Goal: Leave review/rating: Share an evaluation or opinion about a product, service, or content

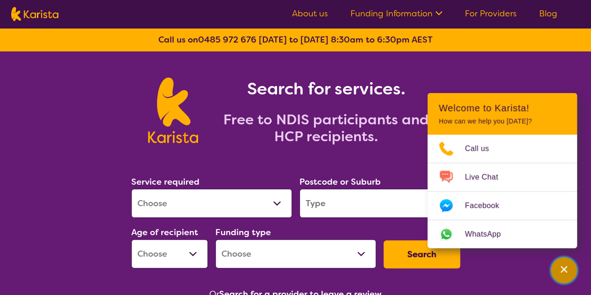
click at [562, 267] on icon "Channel Menu" at bounding box center [563, 268] width 9 height 9
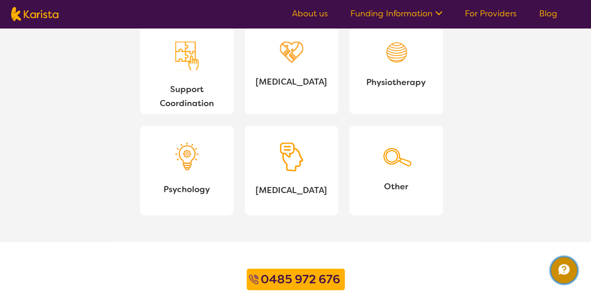
scroll to position [851, 0]
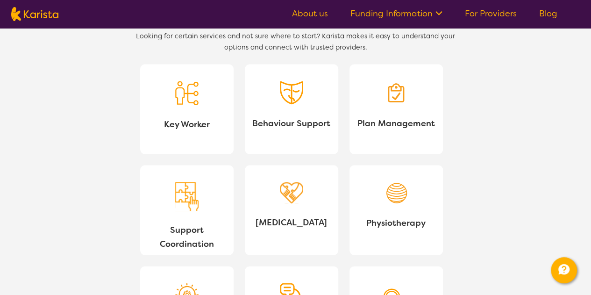
click at [402, 112] on link "Plan Management" at bounding box center [395, 109] width 93 height 90
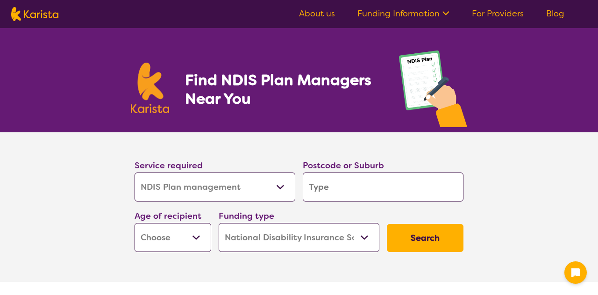
select select "NDIS Plan management"
select select "NDIS"
select select "NDIS Plan management"
select select "NDIS"
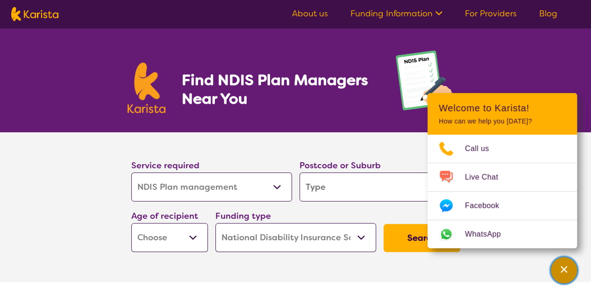
click at [571, 268] on div "Channel Menu" at bounding box center [563, 270] width 19 height 21
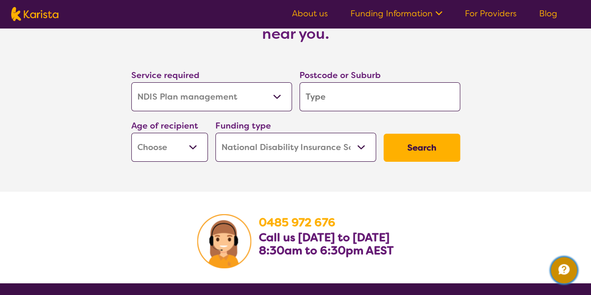
scroll to position [1541, 0]
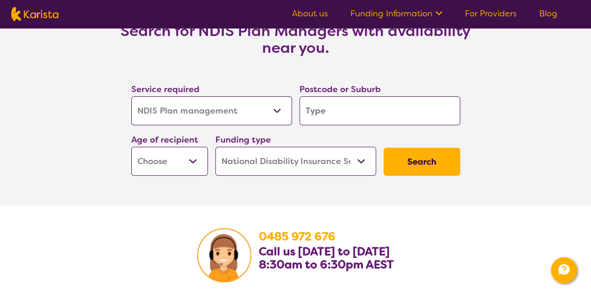
click at [360, 116] on input "search" at bounding box center [379, 110] width 161 height 29
type input "2"
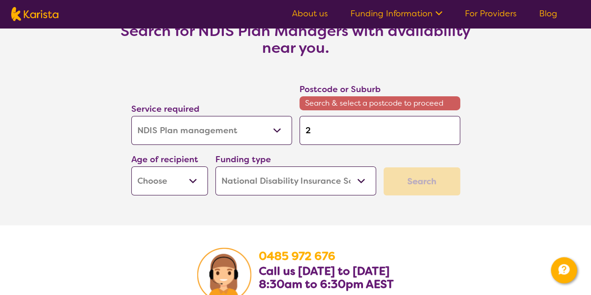
type input "24"
type input "244"
type input "2444"
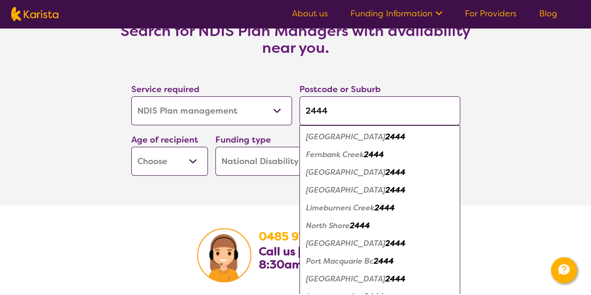
type input "2444"
click at [385, 243] on em "2444" at bounding box center [395, 243] width 20 height 10
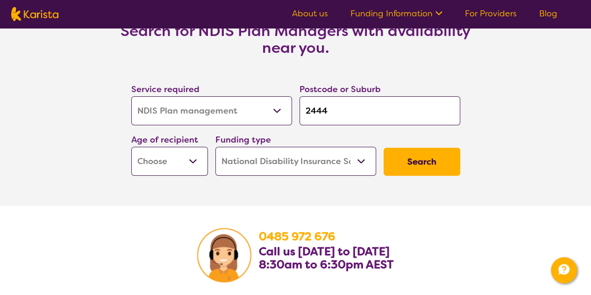
click at [407, 165] on button "Search" at bounding box center [421, 162] width 77 height 28
click at [184, 157] on select "Early Childhood - 0 to 9 Child - 10 to 11 Adolescent - 12 to 17 Adult - 18 to 6…" at bounding box center [169, 161] width 77 height 29
select select "EC"
click at [131, 147] on select "Early Childhood - 0 to 9 Child - 10 to 11 Adolescent - 12 to 17 Adult - 18 to 6…" at bounding box center [169, 161] width 77 height 29
select select "EC"
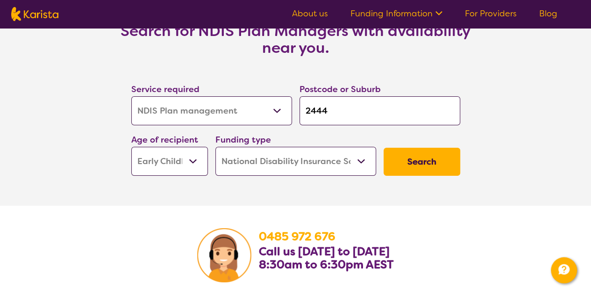
click at [435, 163] on button "Search" at bounding box center [421, 162] width 77 height 28
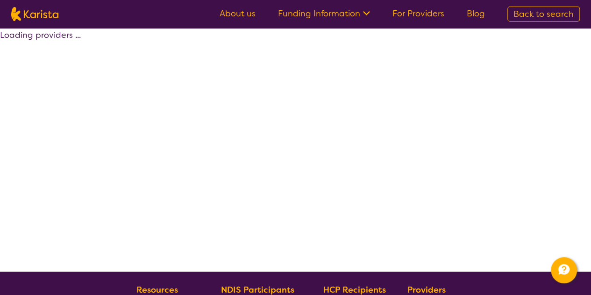
select select "by_score"
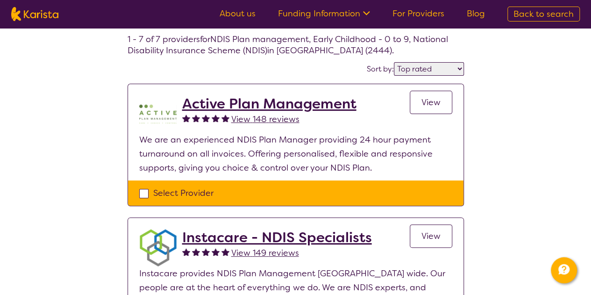
scroll to position [47, 0]
click at [420, 104] on link "View" at bounding box center [430, 102] width 42 height 23
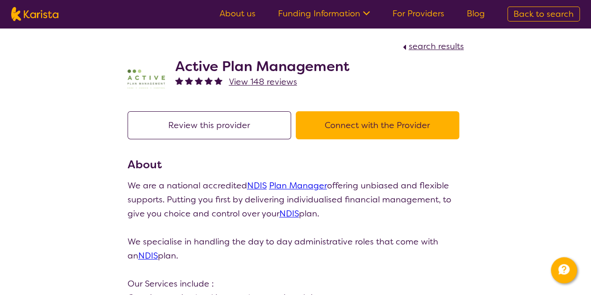
select select "by_score"
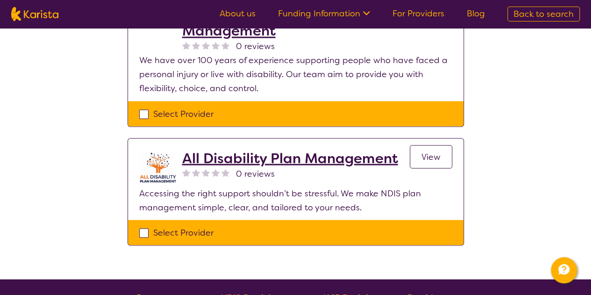
scroll to position [794, 0]
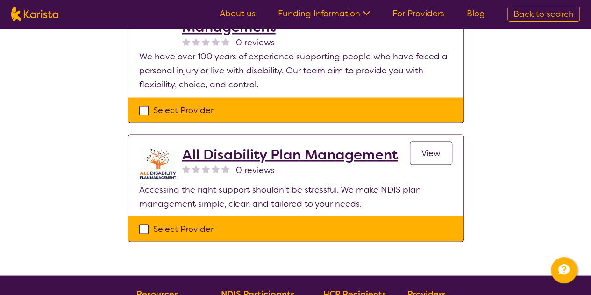
click at [428, 155] on span "View" at bounding box center [430, 152] width 19 height 11
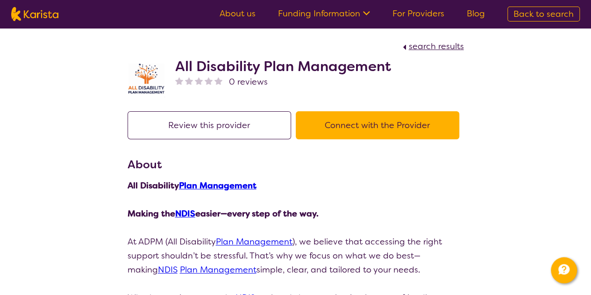
click at [240, 128] on button "Review this provider" at bounding box center [208, 125] width 163 height 28
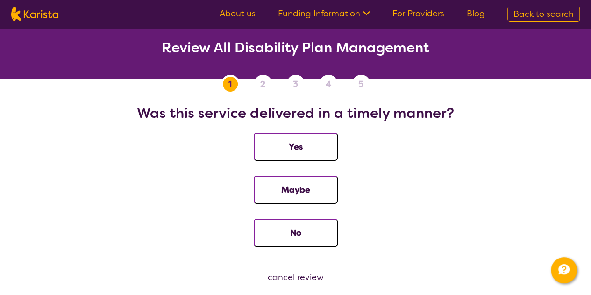
click at [319, 149] on button "Yes" at bounding box center [296, 147] width 84 height 28
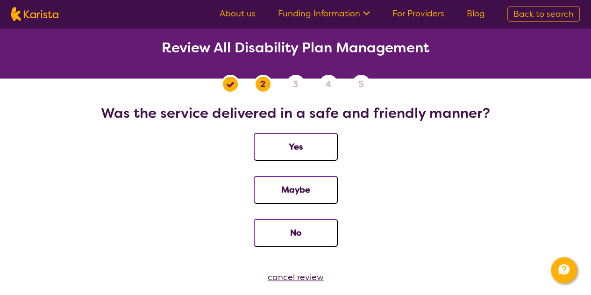
click at [306, 150] on button "Yes" at bounding box center [296, 147] width 84 height 28
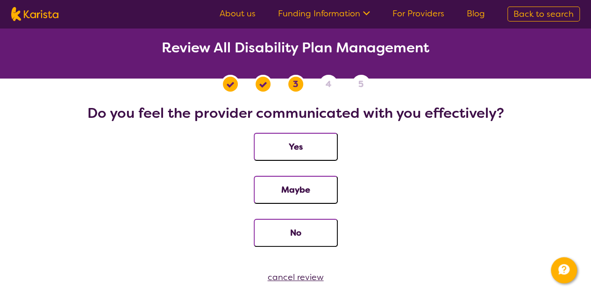
click at [319, 152] on button "Yes" at bounding box center [296, 147] width 84 height 28
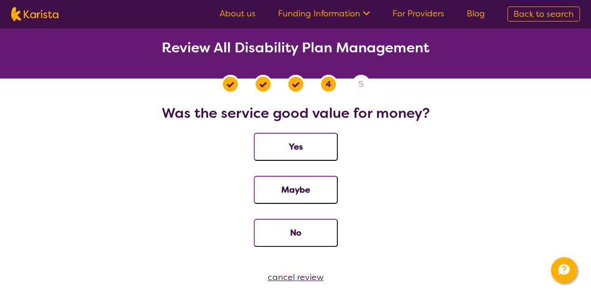
click at [328, 149] on button "Yes" at bounding box center [296, 147] width 84 height 28
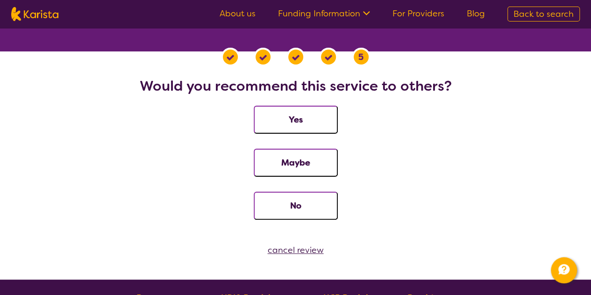
scroll to position [47, 0]
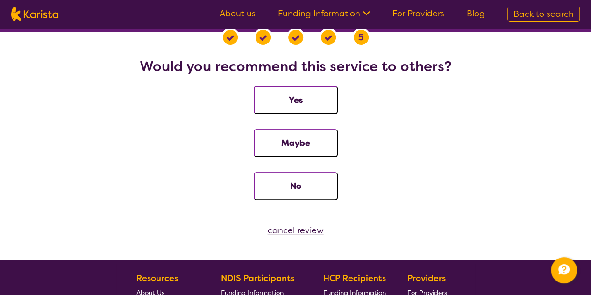
click at [309, 103] on button "Yes" at bounding box center [296, 100] width 84 height 28
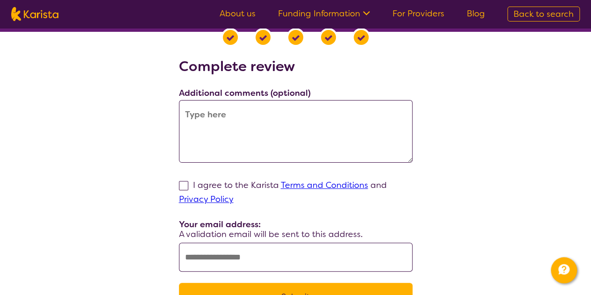
scroll to position [93, 0]
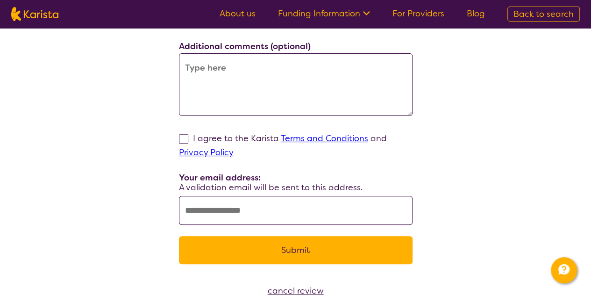
click at [448, 132] on div "Complete review Additional comments (optional) I agree to the Karista Terms and…" at bounding box center [295, 143] width 568 height 264
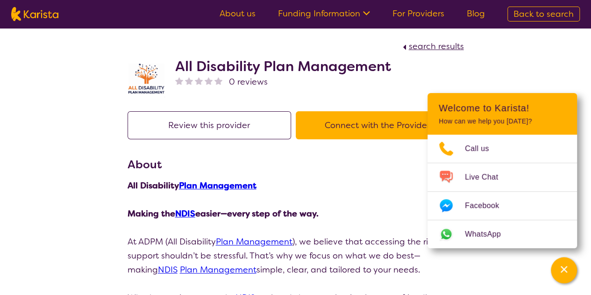
click at [568, 272] on div "Channel Menu" at bounding box center [563, 270] width 19 height 21
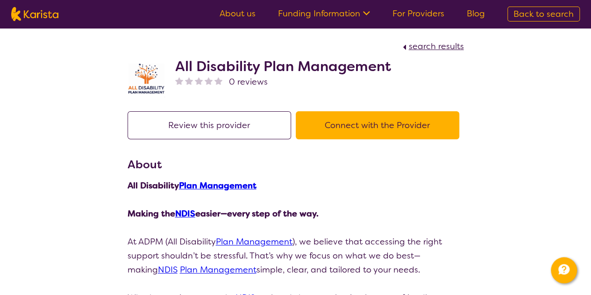
click at [442, 197] on p at bounding box center [295, 199] width 336 height 14
